Goal: Information Seeking & Learning: Learn about a topic

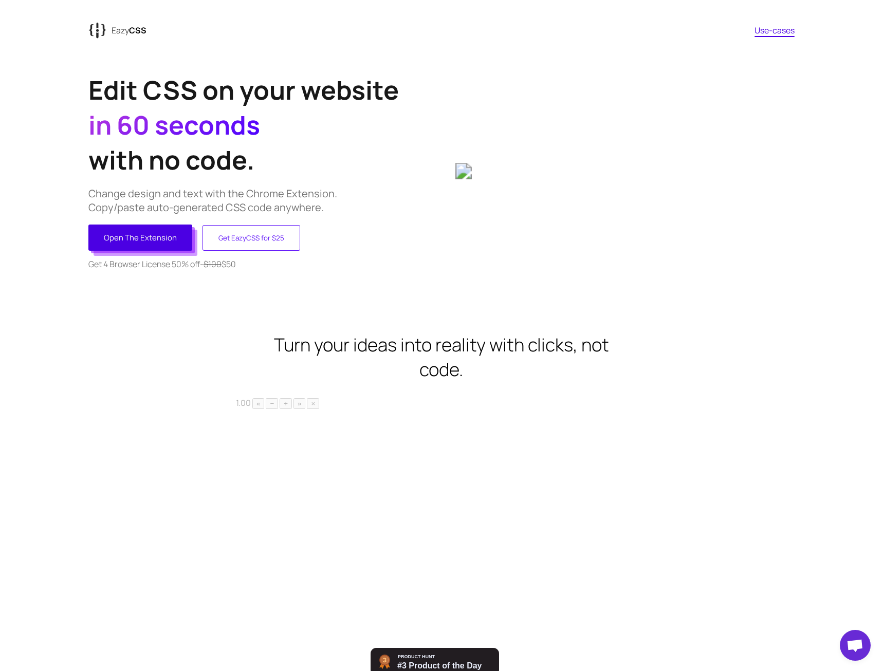
click at [138, 239] on button "Open The Extension" at bounding box center [140, 238] width 104 height 26
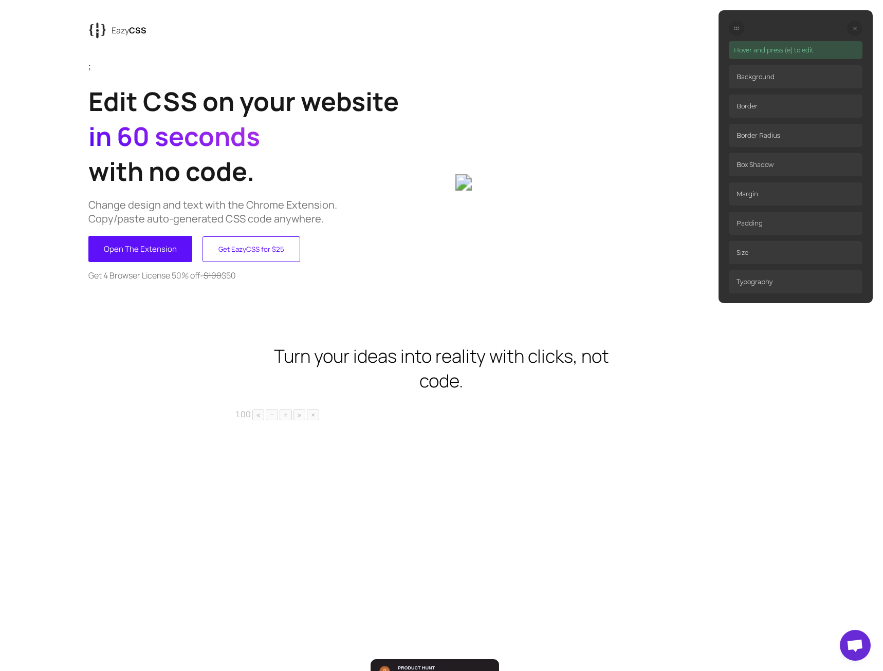
click at [854, 27] on icon at bounding box center [855, 29] width 4 height 4
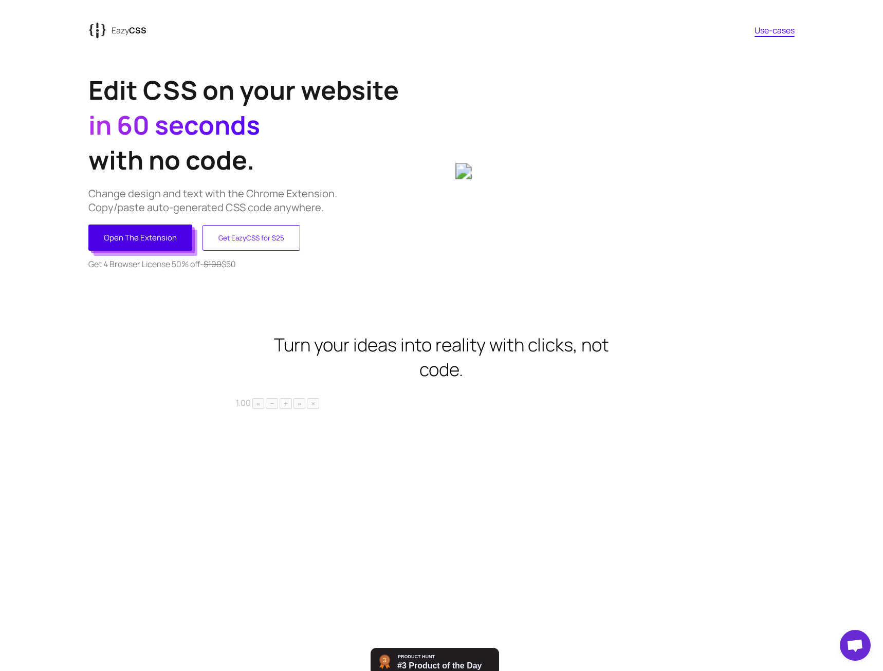
click at [155, 232] on button "Open The Extension" at bounding box center [140, 238] width 104 height 26
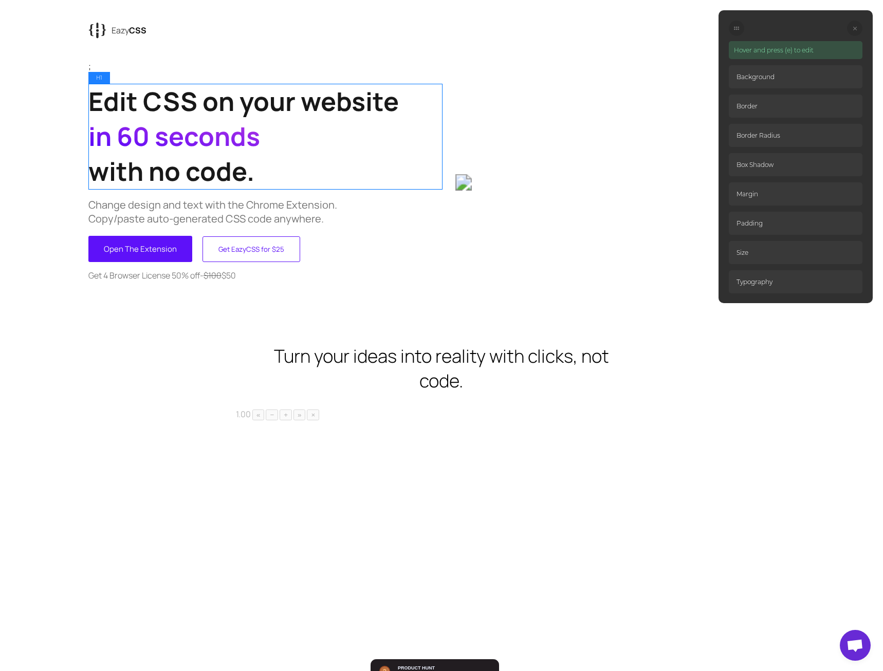
drag, startPoint x: 276, startPoint y: 124, endPoint x: 268, endPoint y: 133, distance: 11.6
click at [274, 127] on h1 "Edit CSS on your website in 60 seconds with no code." at bounding box center [264, 136] width 353 height 105
click at [765, 76] on p "Background" at bounding box center [796, 76] width 134 height 23
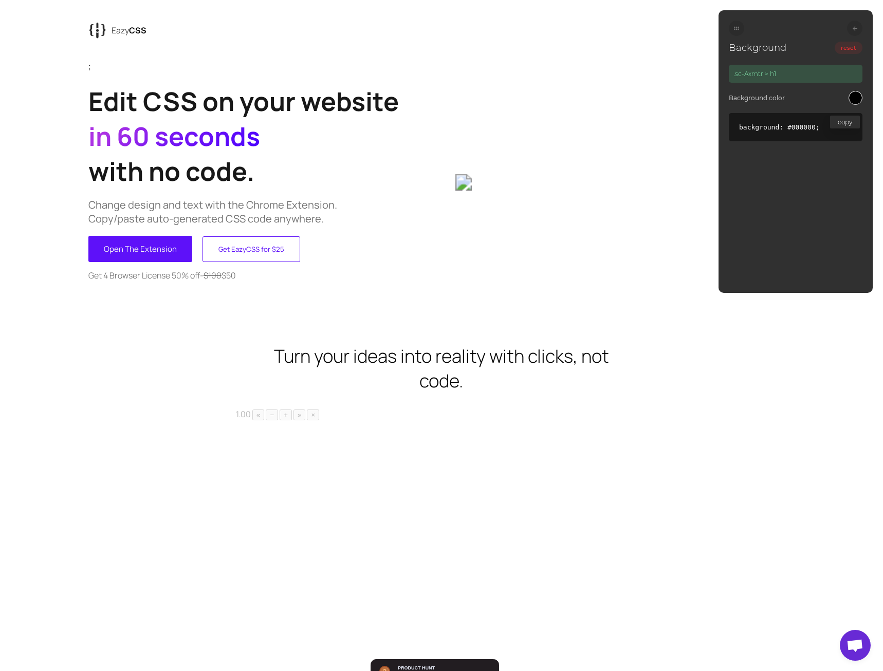
click at [851, 30] on div at bounding box center [854, 28] width 15 height 15
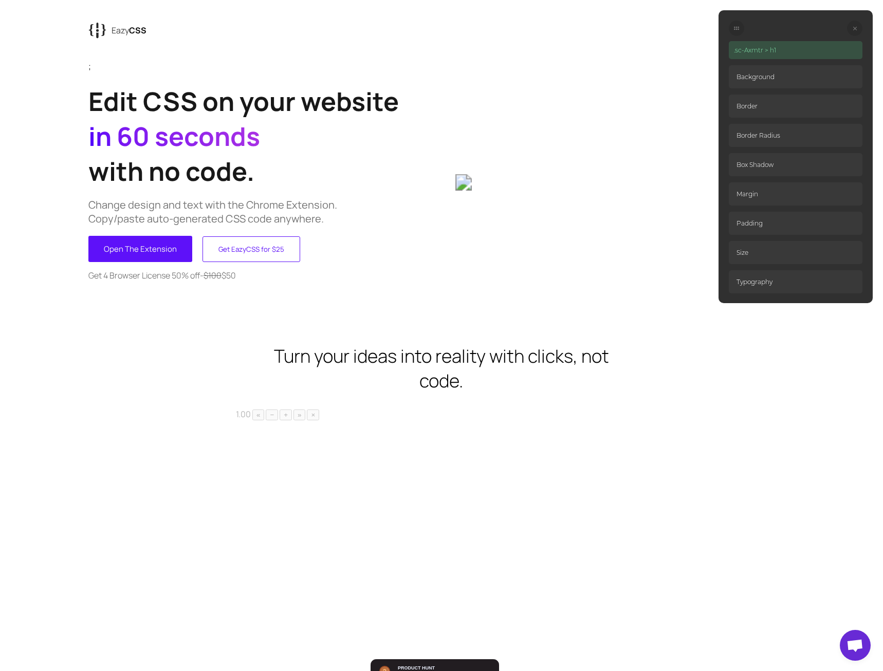
click at [794, 285] on p "Typography" at bounding box center [796, 281] width 134 height 23
select select "700"
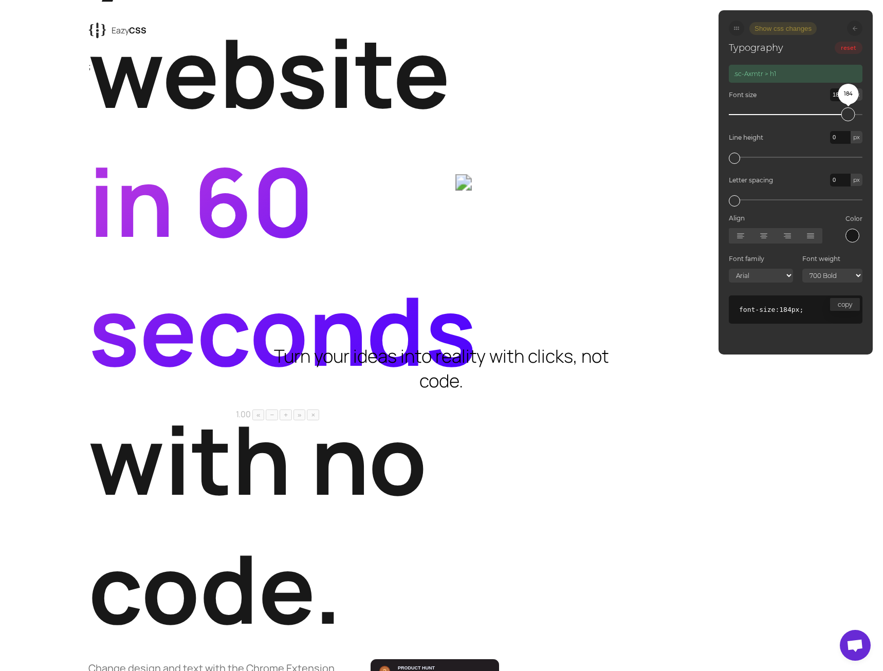
drag, startPoint x: 765, startPoint y: 114, endPoint x: 847, endPoint y: 113, distance: 81.7
click at [847, 113] on div "184" at bounding box center [849, 114] width 14 height 14
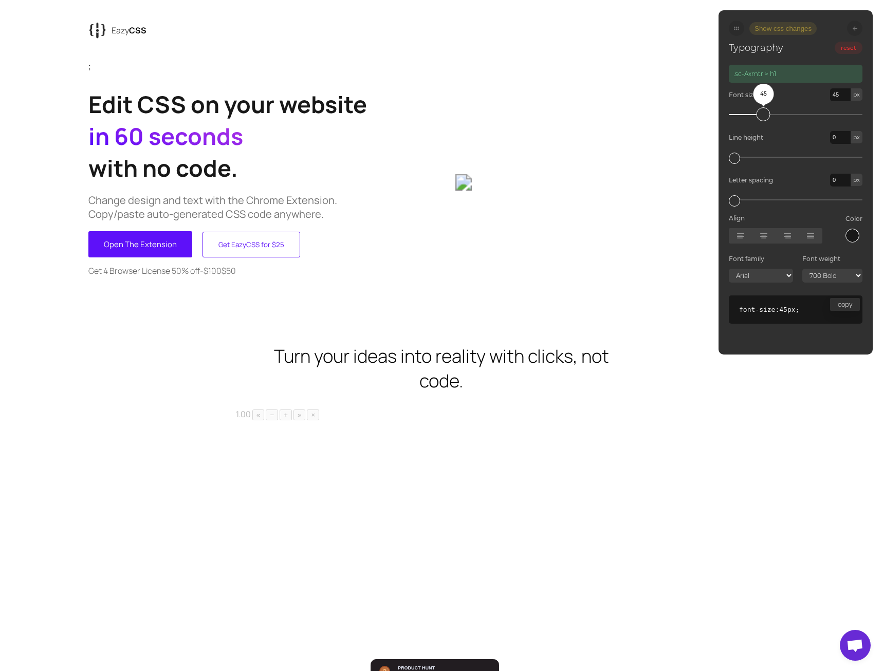
drag, startPoint x: 847, startPoint y: 108, endPoint x: 762, endPoint y: 112, distance: 84.9
click at [762, 112] on div "45" at bounding box center [764, 114] width 14 height 14
click at [365, 212] on p "Change design and text with the Chrome Extension. Copy/paste auto-generated CSS…" at bounding box center [264, 207] width 353 height 28
type input "20"
select select "400"
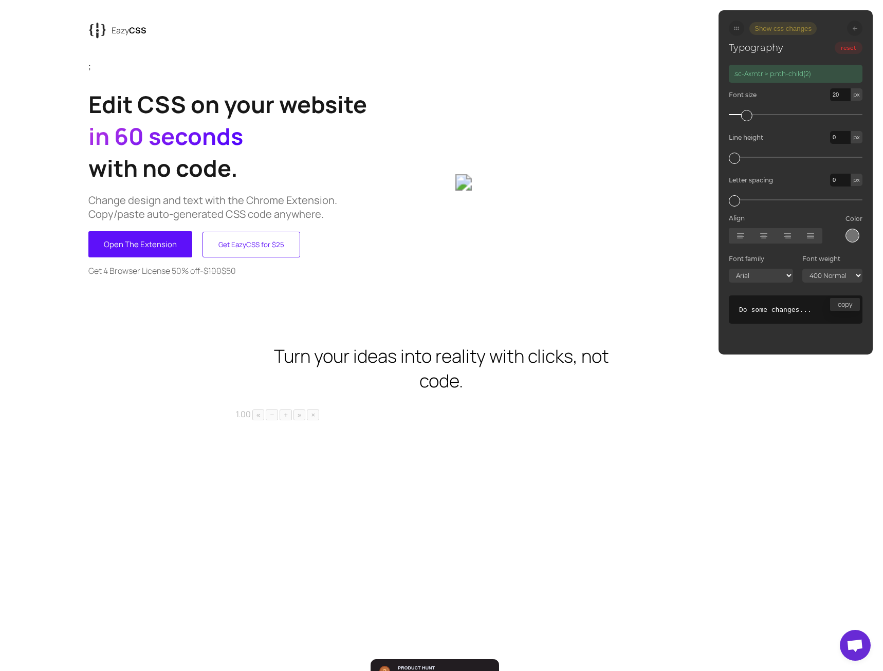
click at [856, 29] on icon at bounding box center [855, 28] width 5 height 5
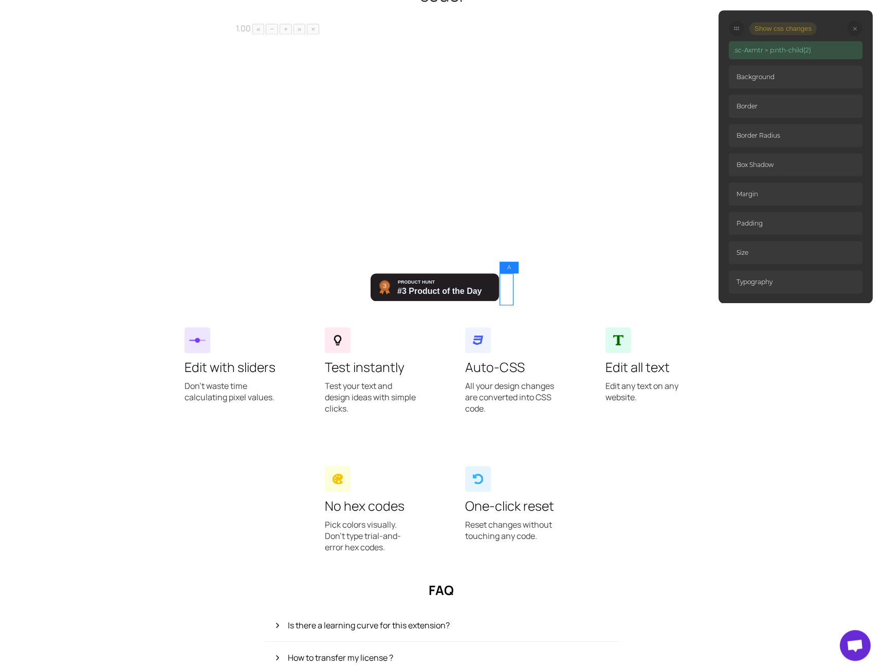
scroll to position [500, 0]
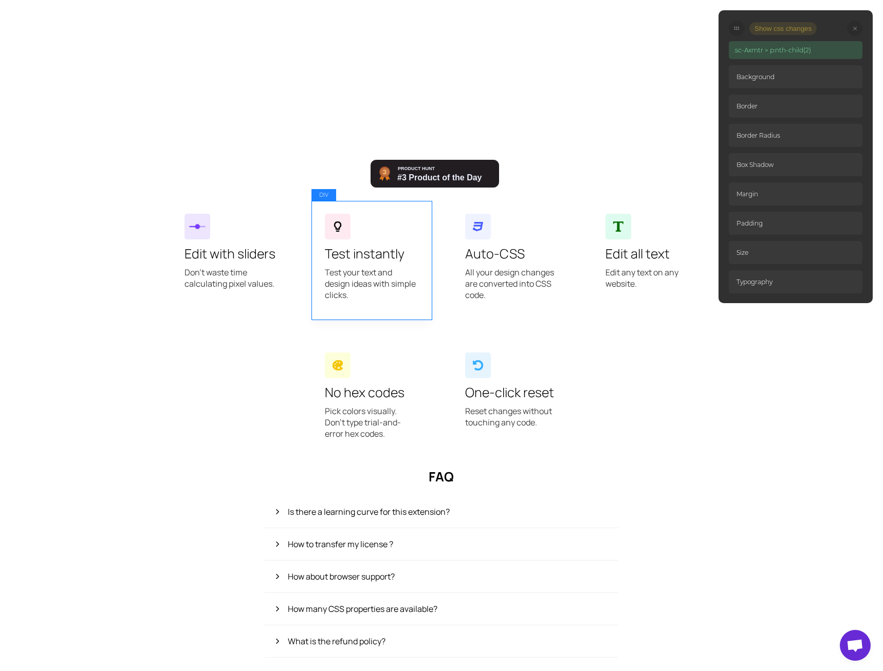
click at [386, 267] on div "Test instantly Test your text and design ideas with simple clicks." at bounding box center [372, 259] width 120 height 118
click at [383, 307] on p "Test your text and design ideas with simple clicks." at bounding box center [371, 289] width 93 height 44
click at [383, 249] on h3 "Test instantly" at bounding box center [371, 254] width 93 height 18
click at [375, 260] on h3 "Test instantly" at bounding box center [371, 254] width 93 height 18
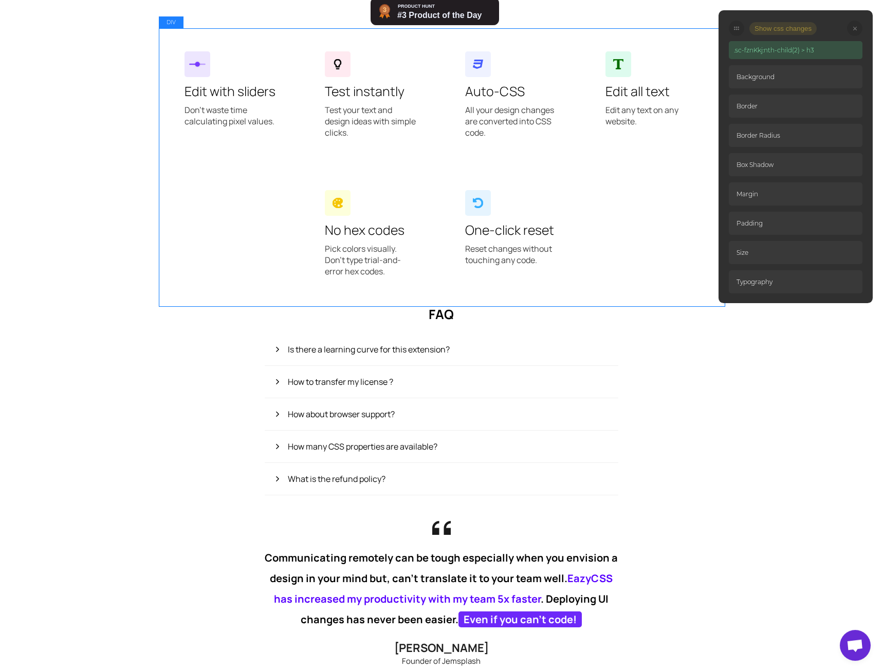
scroll to position [777, 0]
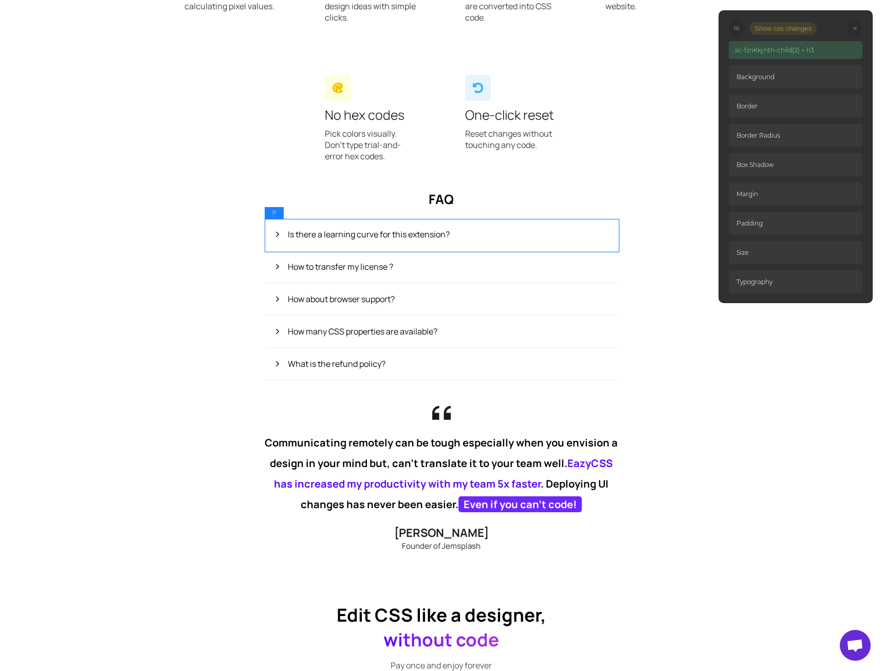
click at [364, 237] on p "Is there a learning curve for this extension?" at bounding box center [441, 234] width 353 height 32
click at [851, 28] on div at bounding box center [854, 28] width 15 height 15
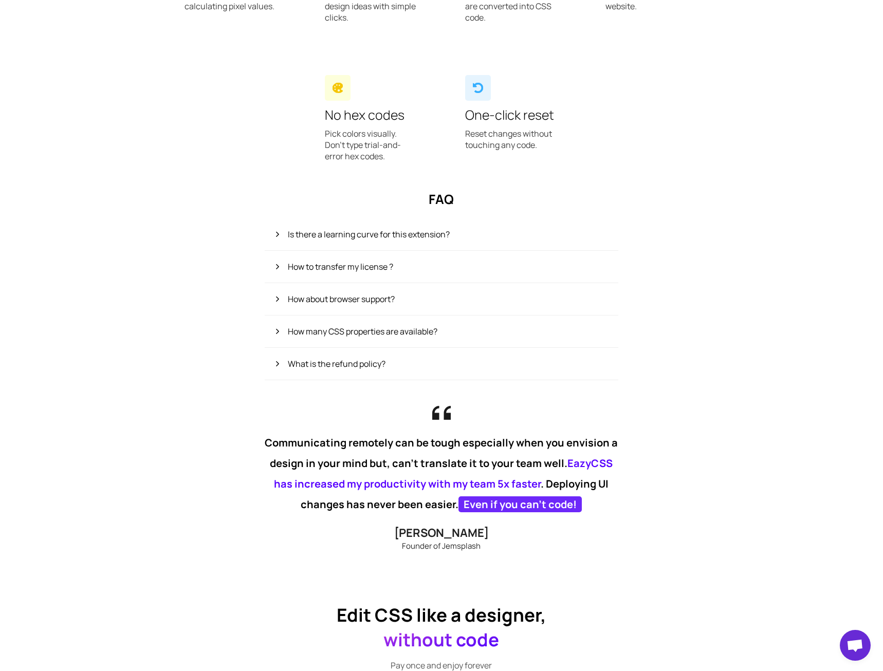
click at [338, 229] on p "Is there a learning curve for this extension?" at bounding box center [441, 234] width 353 height 32
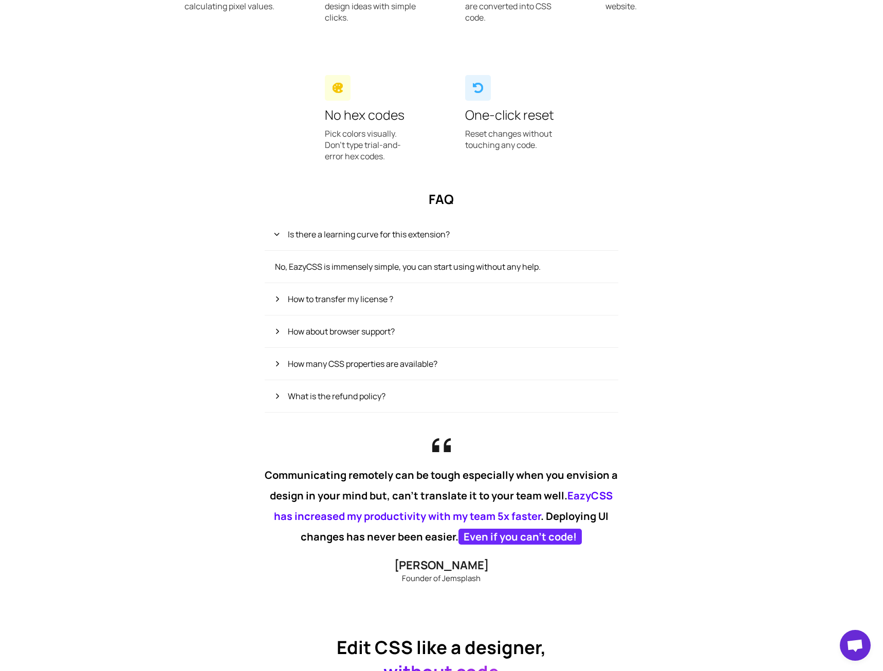
click at [341, 232] on p "Is there a learning curve for this extension?" at bounding box center [441, 234] width 353 height 32
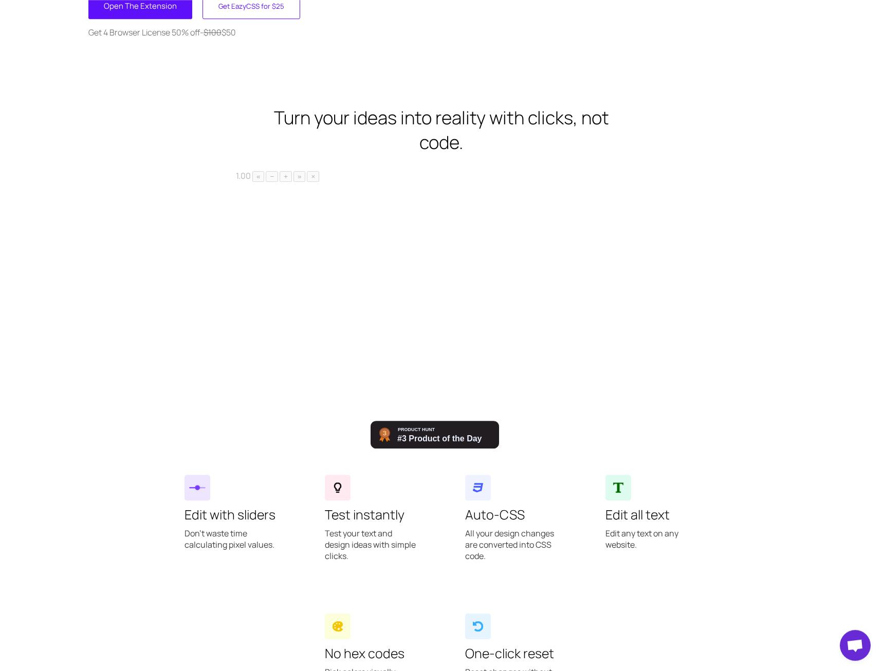
scroll to position [0, 0]
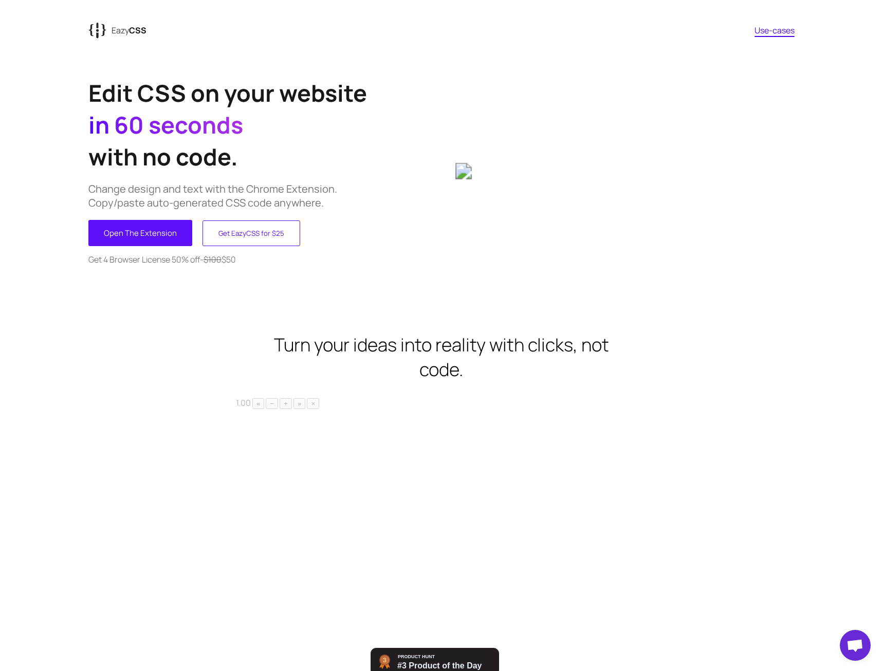
drag, startPoint x: 311, startPoint y: 516, endPoint x: 313, endPoint y: 249, distance: 266.8
click at [176, 243] on button "Open The Extension" at bounding box center [140, 233] width 104 height 26
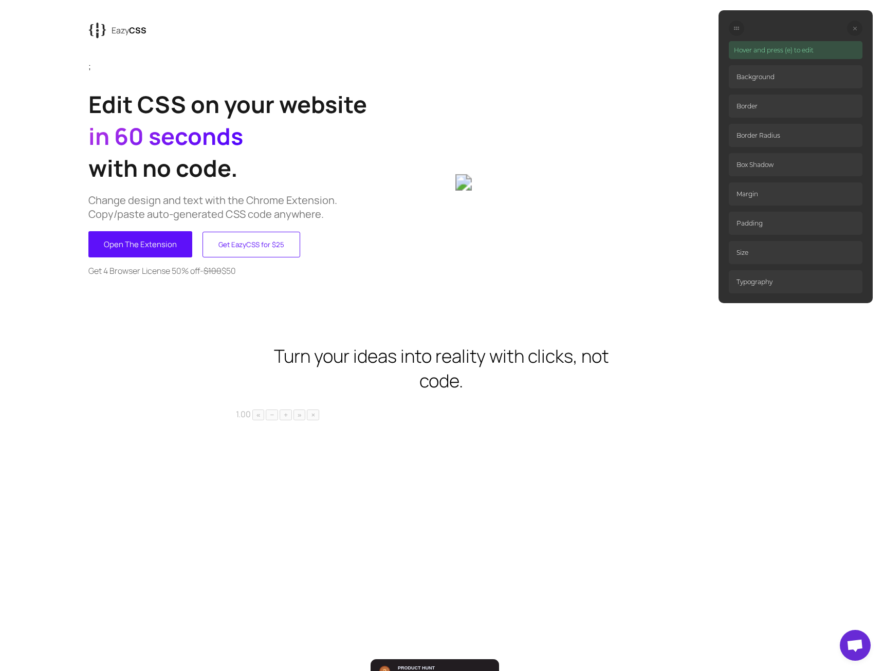
click at [855, 31] on div at bounding box center [854, 28] width 15 height 15
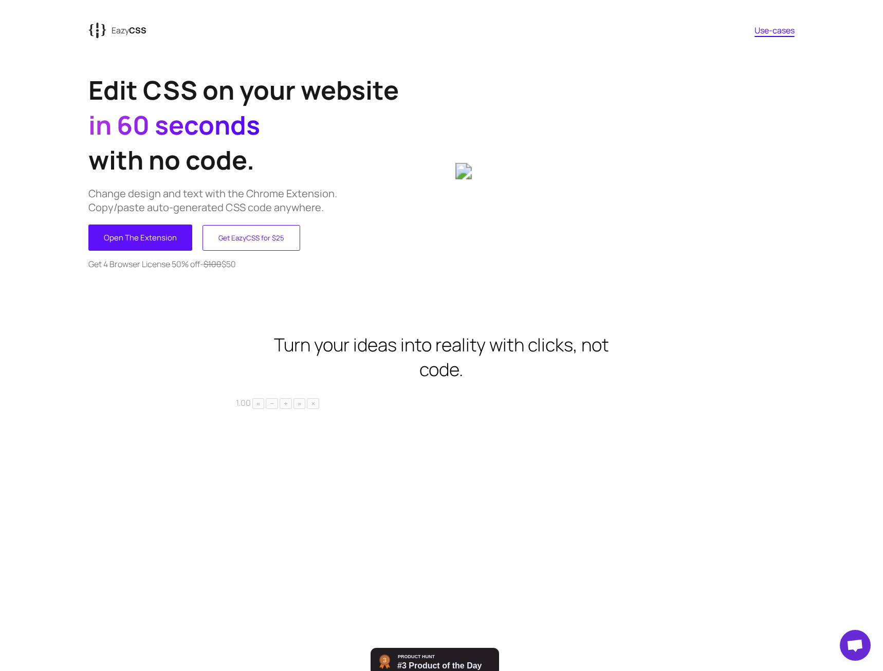
click at [564, 163] on img at bounding box center [624, 171] width 339 height 16
click at [763, 33] on link "Use-cases" at bounding box center [775, 30] width 40 height 11
click at [776, 31] on link "Use-cases" at bounding box center [775, 30] width 40 height 11
click at [166, 243] on button "Open The Extension" at bounding box center [140, 238] width 104 height 26
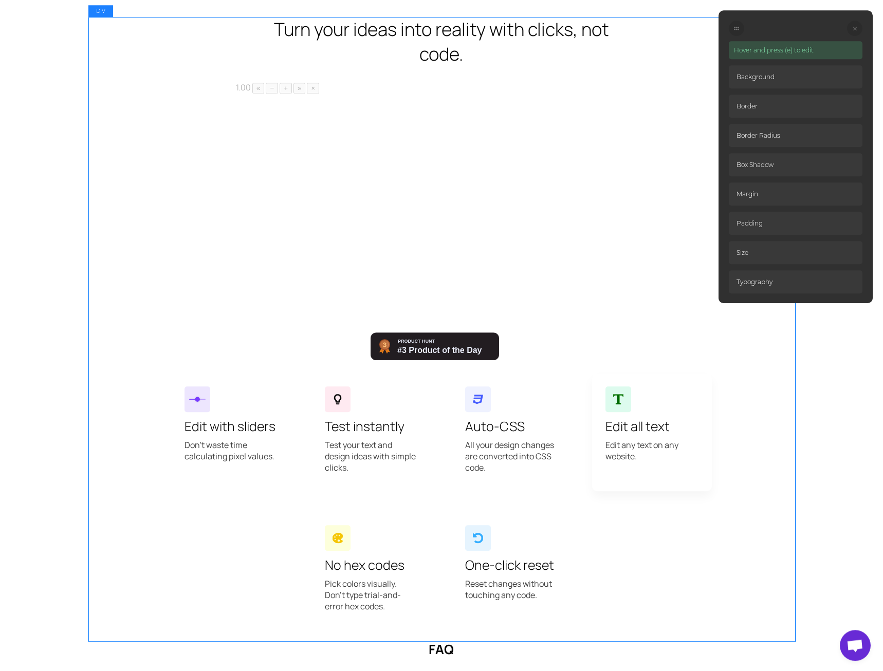
scroll to position [333, 0]
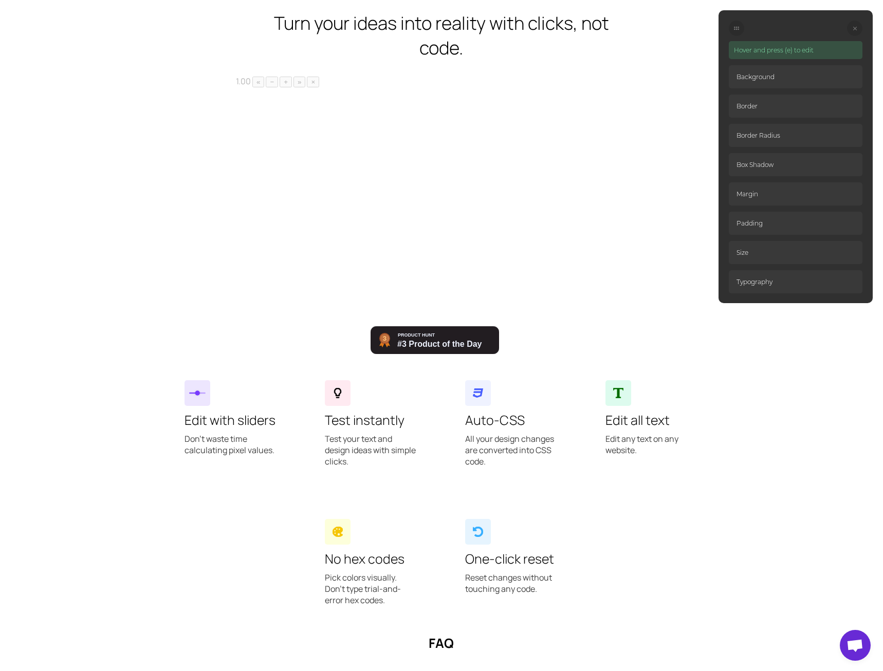
click at [796, 223] on p "Padding" at bounding box center [796, 223] width 134 height 23
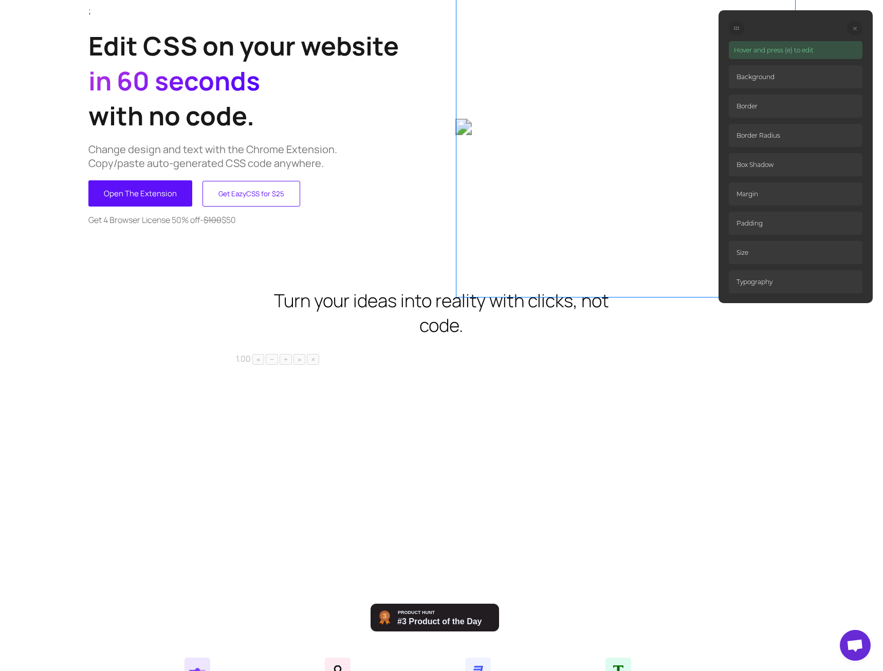
click at [542, 135] on img at bounding box center [624, 127] width 339 height 16
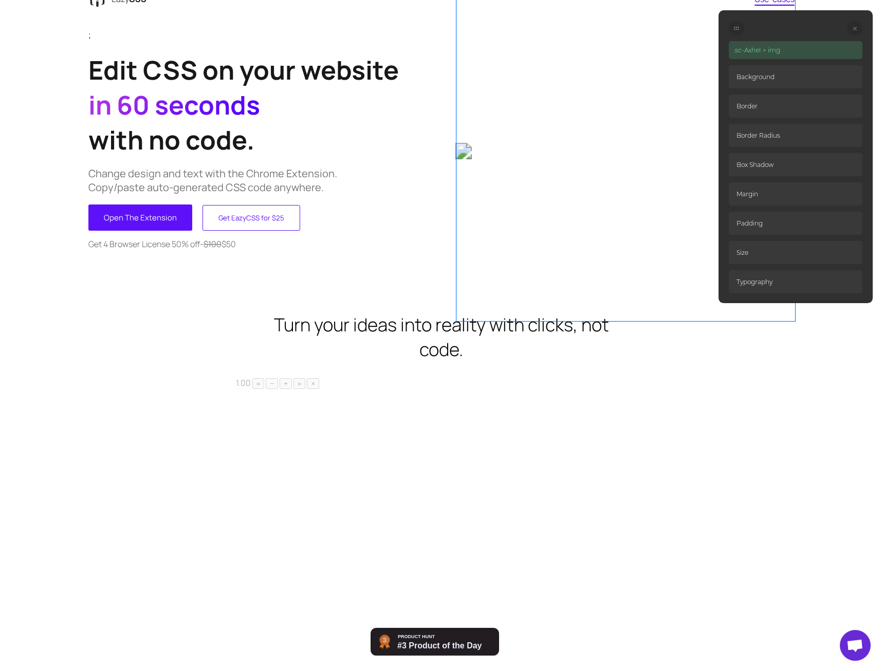
scroll to position [0, 0]
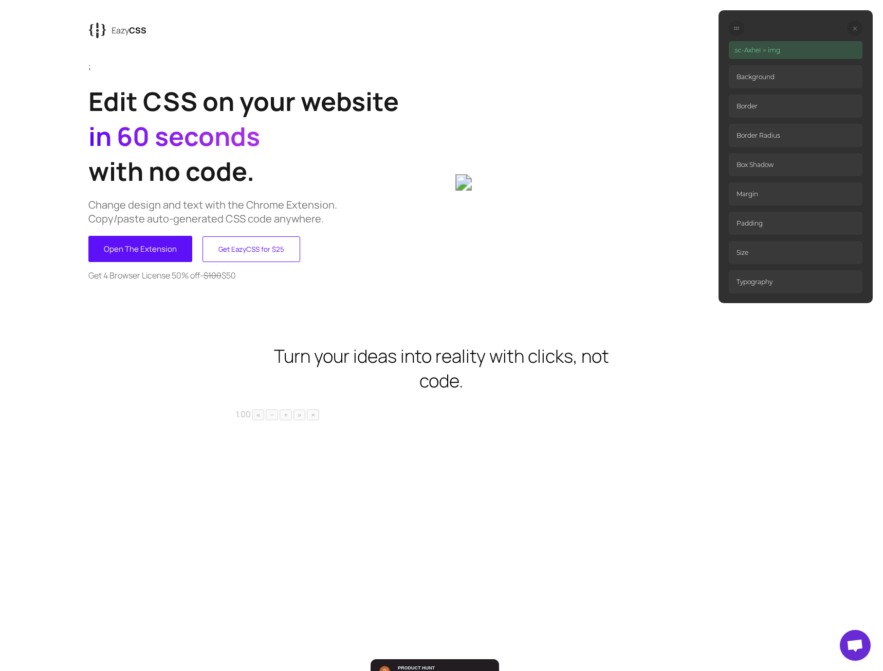
click at [781, 86] on p "Background" at bounding box center [796, 76] width 134 height 23
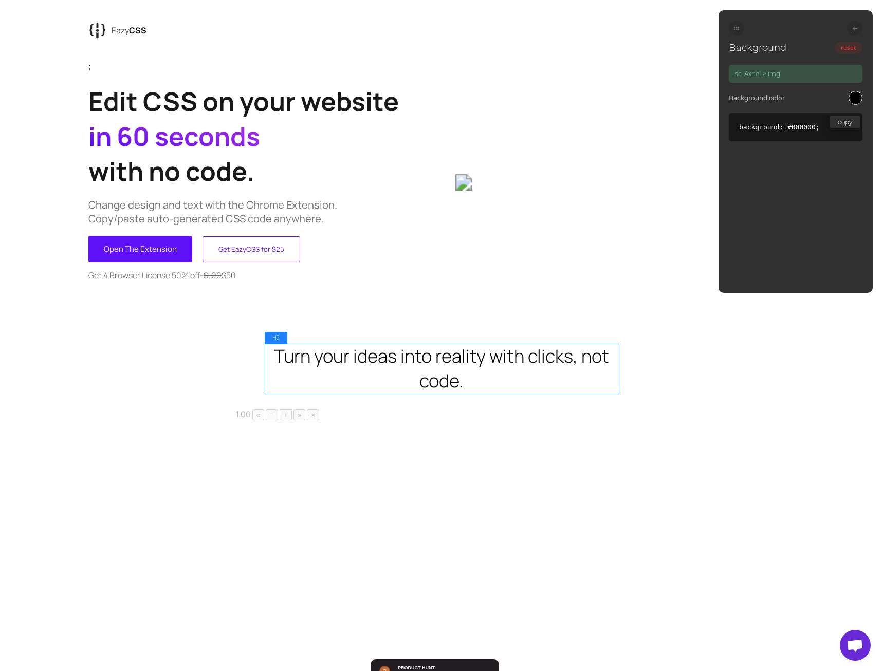
click at [521, 362] on h2 "Turn your ideas into reality with clicks, not code." at bounding box center [441, 368] width 353 height 49
